Goal: Task Accomplishment & Management: Manage account settings

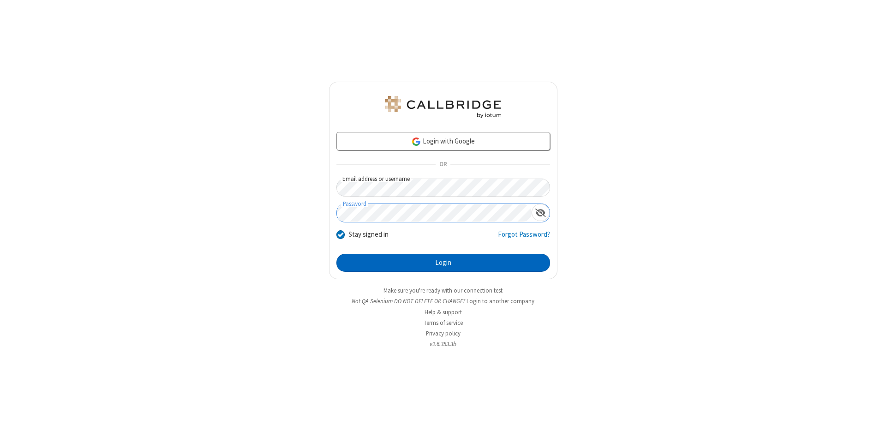
click at [443, 263] on button "Login" at bounding box center [443, 263] width 214 height 18
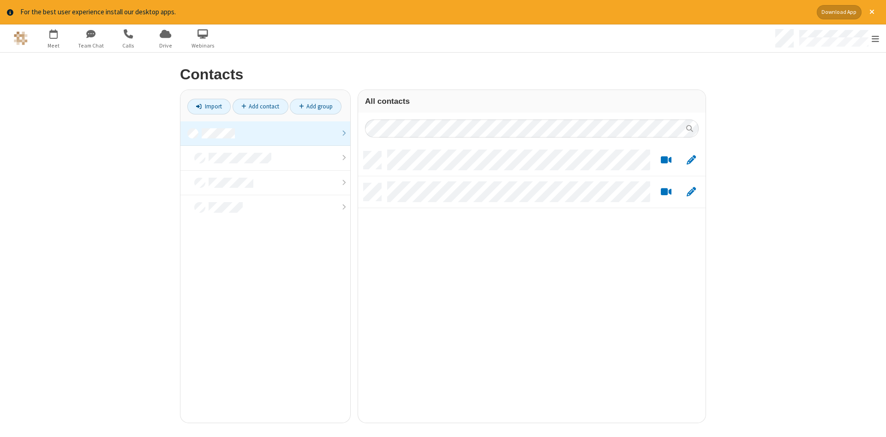
click at [265, 133] on link at bounding box center [265, 133] width 170 height 25
click at [260, 106] on link "Add contact" at bounding box center [261, 107] width 56 height 16
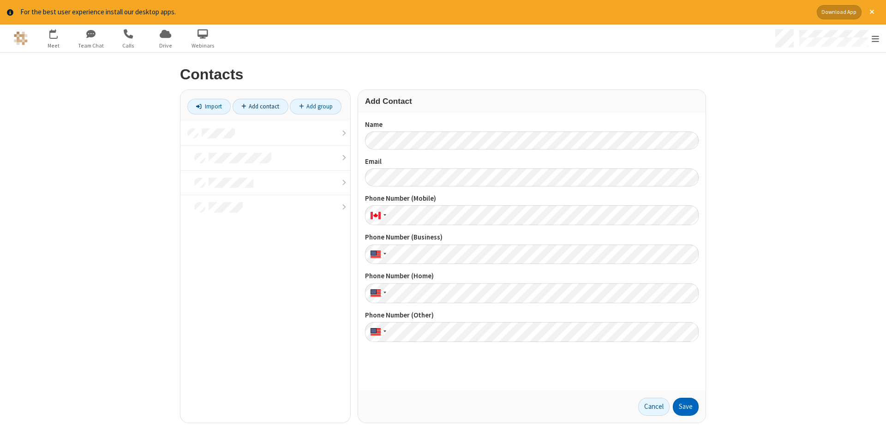
click at [686, 407] on button "Save" at bounding box center [686, 407] width 26 height 18
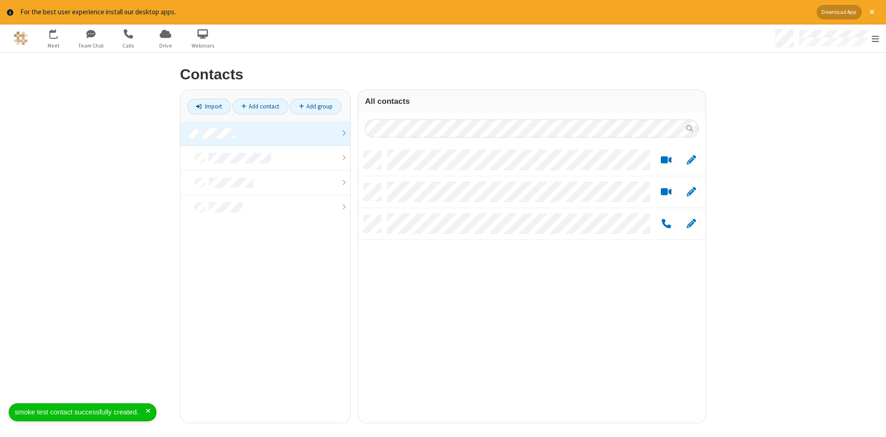
scroll to position [278, 348]
click at [260, 106] on link "Add contact" at bounding box center [261, 107] width 56 height 16
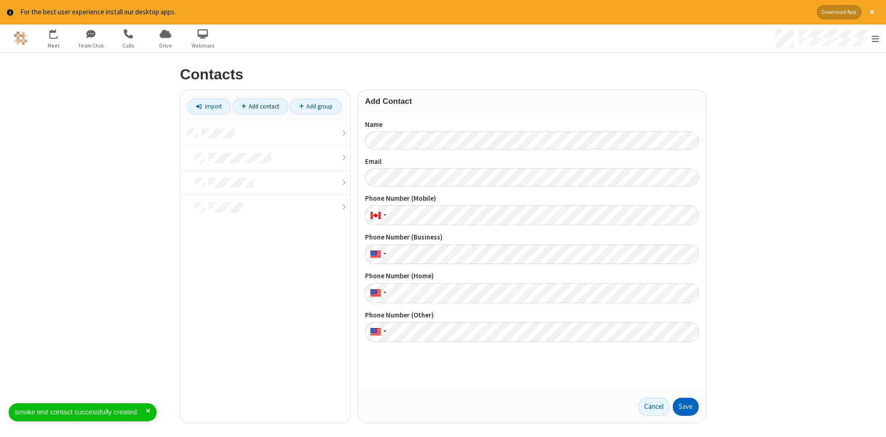
click at [686, 407] on button "Save" at bounding box center [686, 407] width 26 height 18
